Goal: Check status: Check status

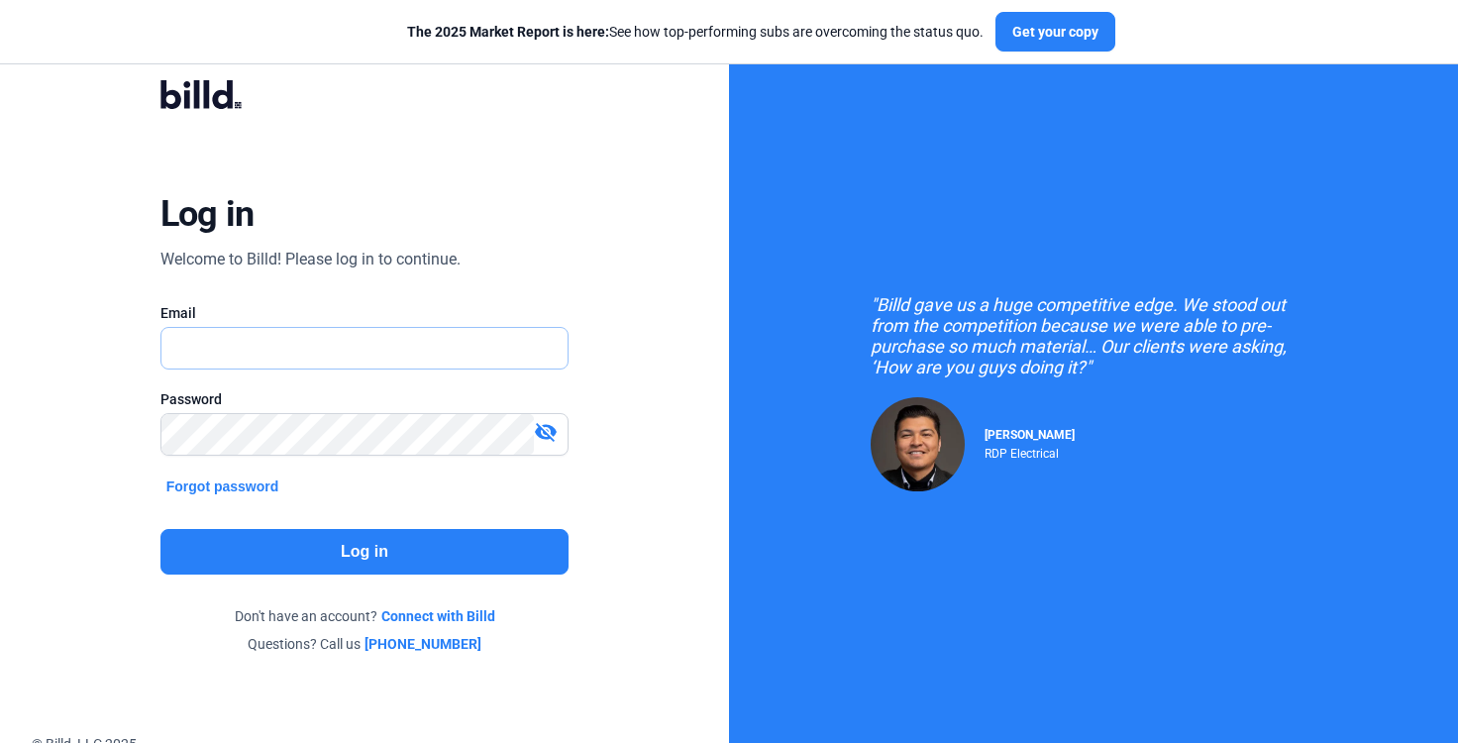
type input "[PERSON_NAME][EMAIL_ADDRESS][PERSON_NAME][DOMAIN_NAME]"
click at [311, 539] on button "Log in" at bounding box center [364, 552] width 409 height 46
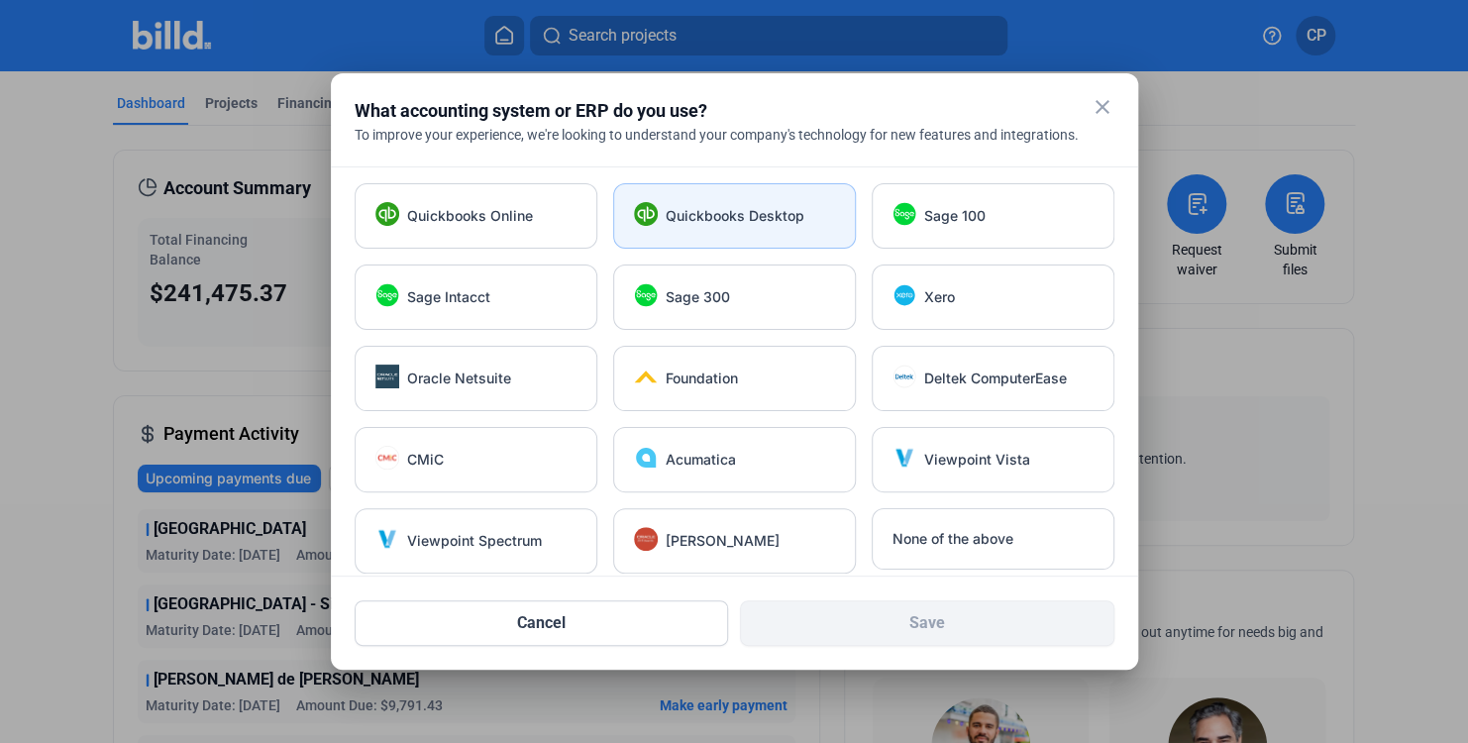
click at [784, 236] on div "Quickbooks Desktop" at bounding box center [734, 215] width 243 height 65
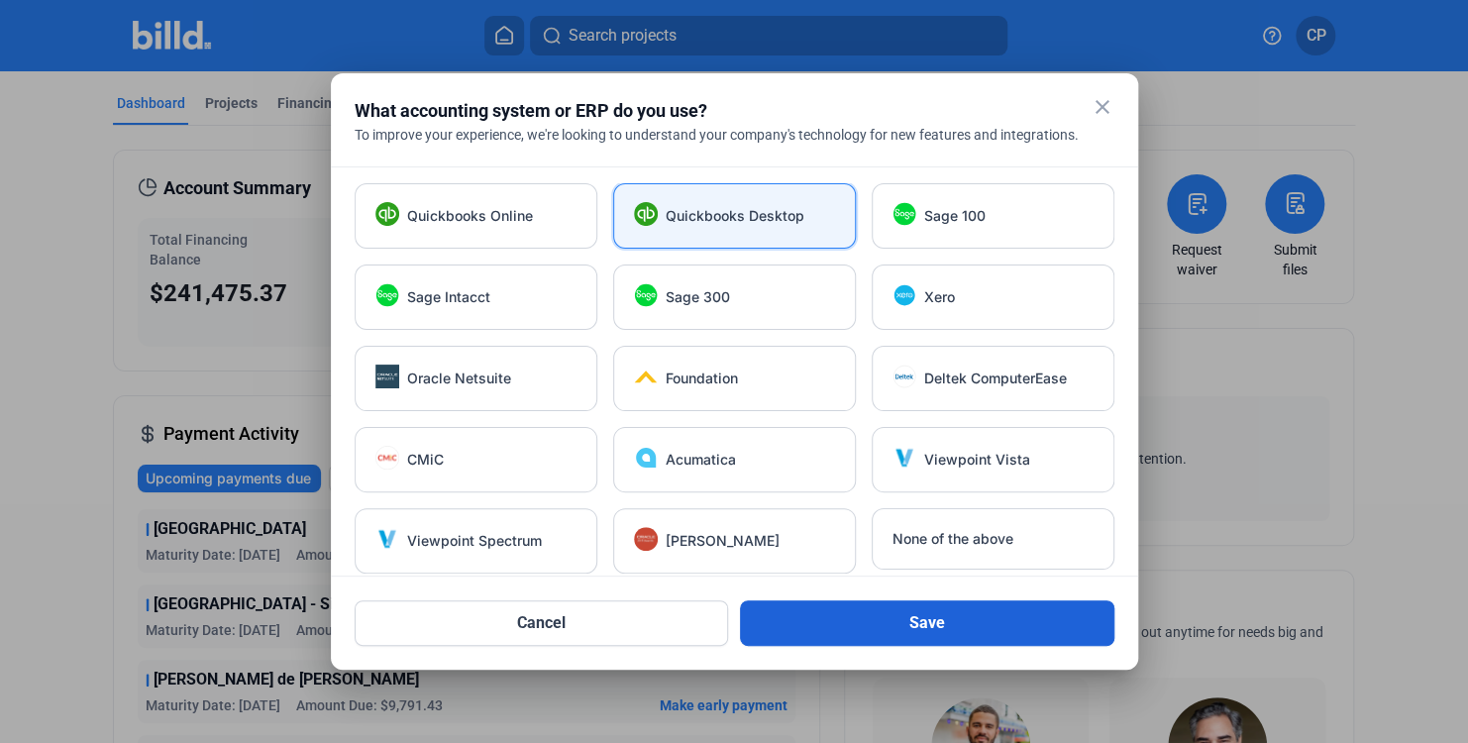
click at [983, 617] on button "Save" at bounding box center [927, 623] width 374 height 46
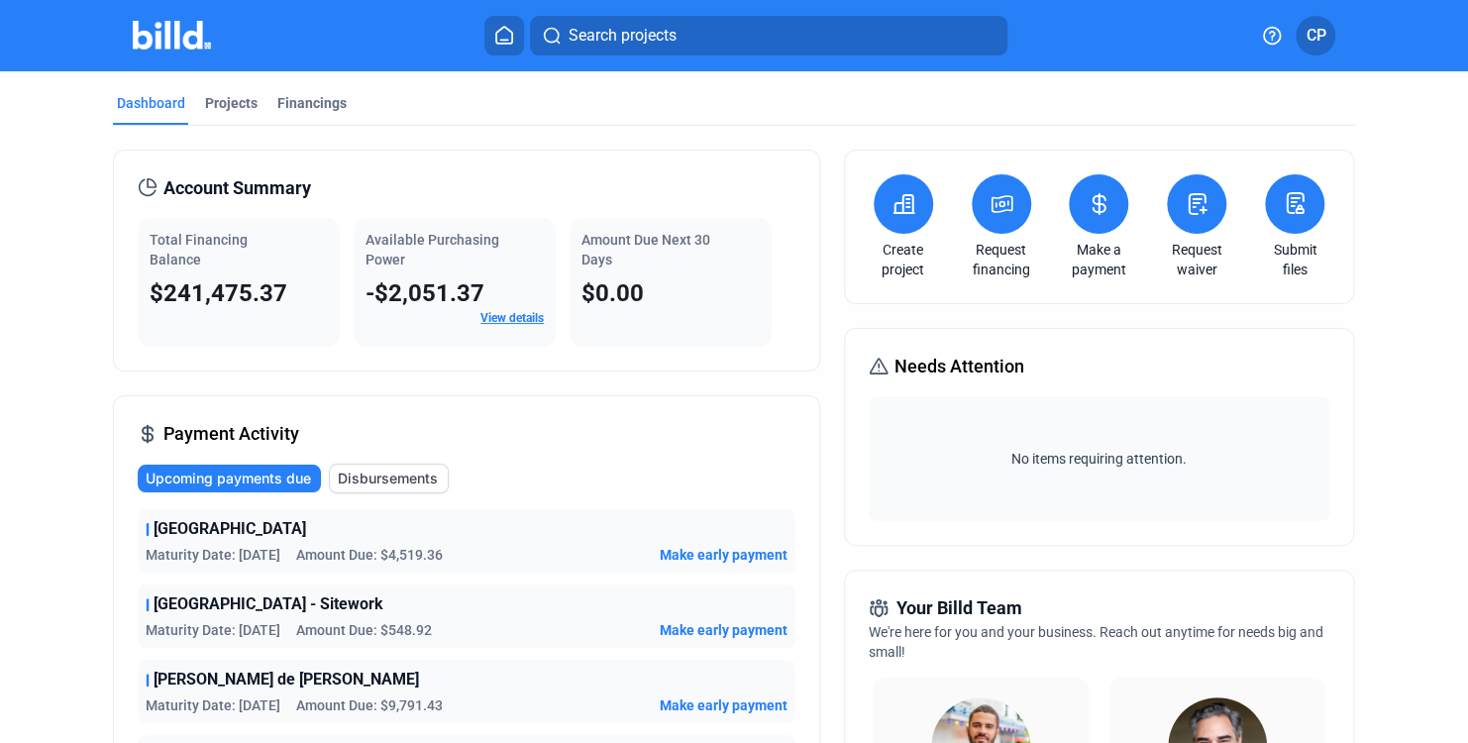
click at [1107, 466] on span "No items requiring attention." at bounding box center [1099, 459] width 446 height 20
drag, startPoint x: 417, startPoint y: 257, endPoint x: 361, endPoint y: 240, distance: 58.3
click at [361, 240] on div "Available Purchasing Power -$2,051.37 View details" at bounding box center [455, 282] width 202 height 129
copy span "Available Purchasing Power"
